Goal: Information Seeking & Learning: Learn about a topic

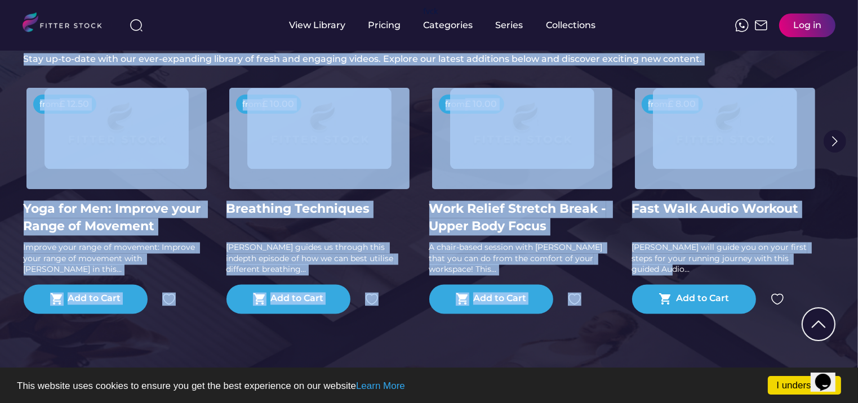
drag, startPoint x: 21, startPoint y: 56, endPoint x: 825, endPoint y: 259, distance: 828.9
click at [825, 259] on div "Our latest videos See all Stay up-to-date with our ever-expanding library of fr…" at bounding box center [429, 174] width 858 height 453
drag, startPoint x: 825, startPoint y: 259, endPoint x: 775, endPoint y: 260, distance: 49.6
copy div "Stay up-to-date with our ever-expanding library of fresh and engaging videos. E…"
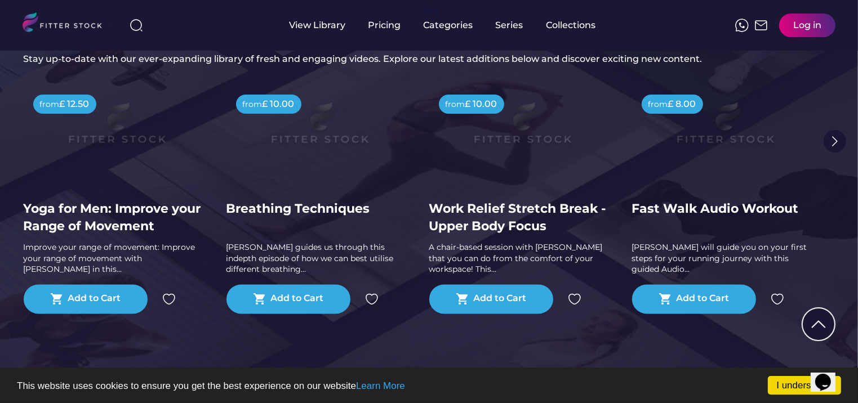
click at [768, 48] on div "View Library Pricing fvck Categories Series Collections shopping_cart items £ 0…" at bounding box center [429, 25] width 813 height 51
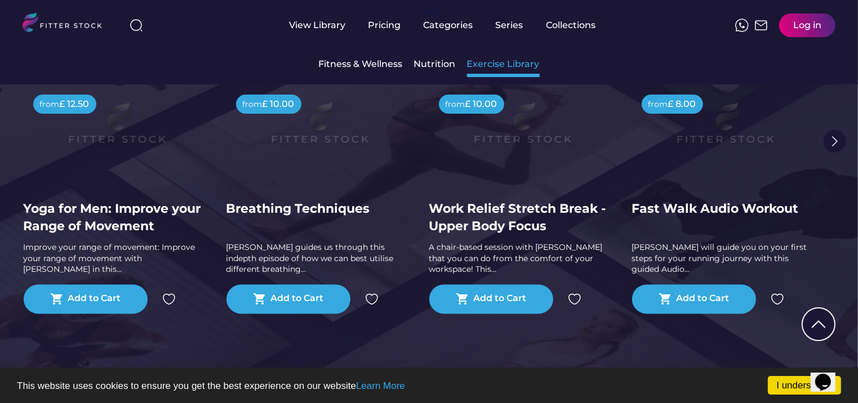
click at [496, 60] on div "Exercise Library" at bounding box center [503, 64] width 73 height 12
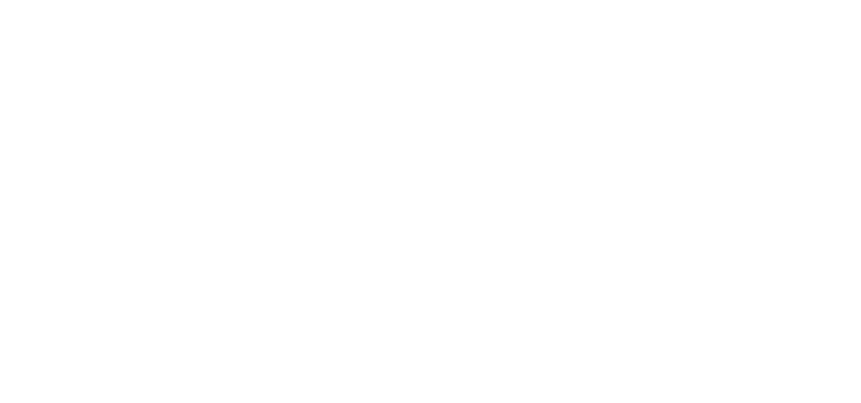
select select
select select "**********"
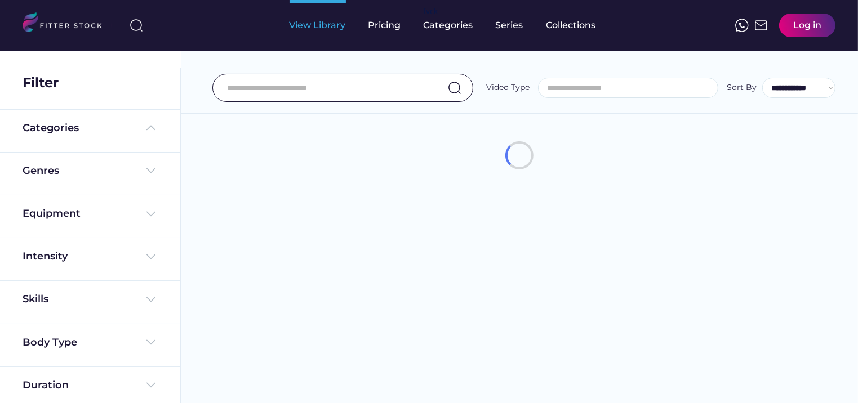
select select "**********"
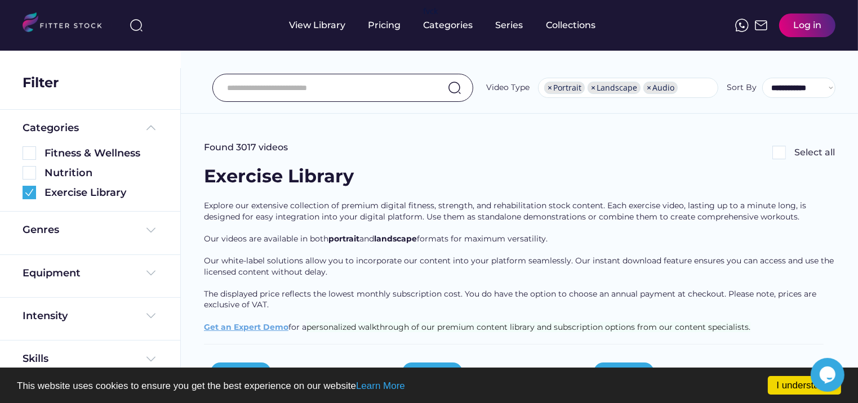
click at [644, 205] on span "Explore our extensive collection of premium digital fitness, strength, and reha…" at bounding box center [506, 211] width 604 height 21
click at [641, 201] on div "Explore our extensive collection of premium digital fitness, strength, and reha…" at bounding box center [519, 273] width 631 height 144
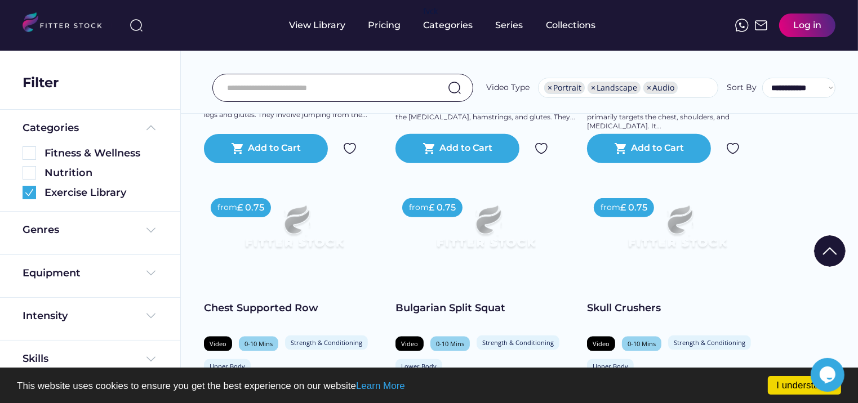
scroll to position [1284, 0]
